Goal: Navigation & Orientation: Find specific page/section

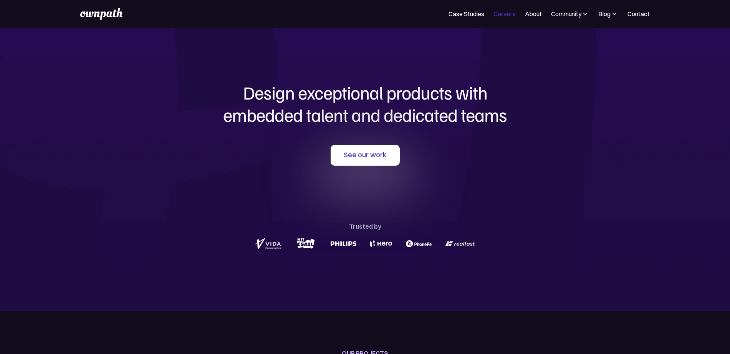
click at [509, 14] on link "Careers" at bounding box center [504, 13] width 22 height 9
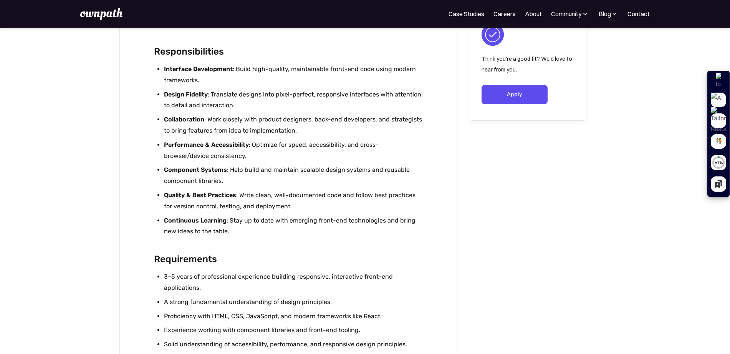
scroll to position [645, 0]
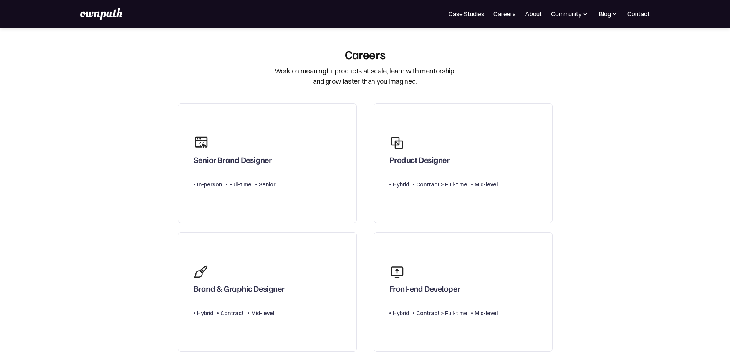
scroll to position [230, 0]
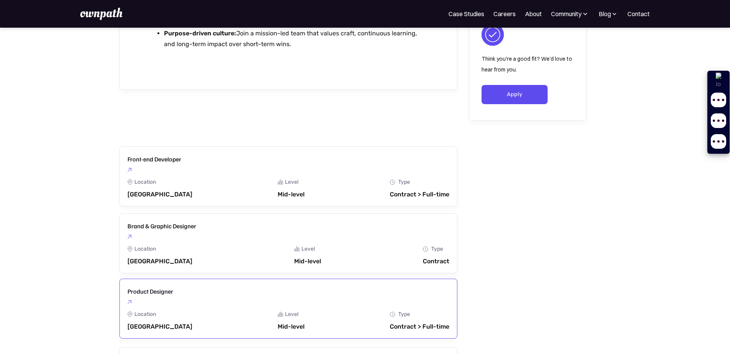
scroll to position [1233, 0]
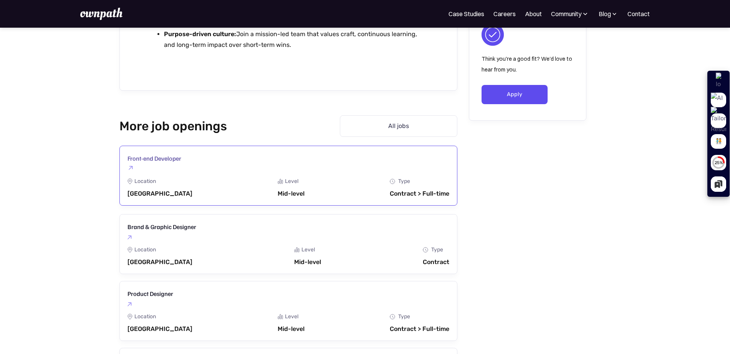
click at [192, 178] on div "Location Bangalore Level Mid-level Department Type Contract > Full-time" at bounding box center [288, 187] width 322 height 19
